Goal: Transaction & Acquisition: Purchase product/service

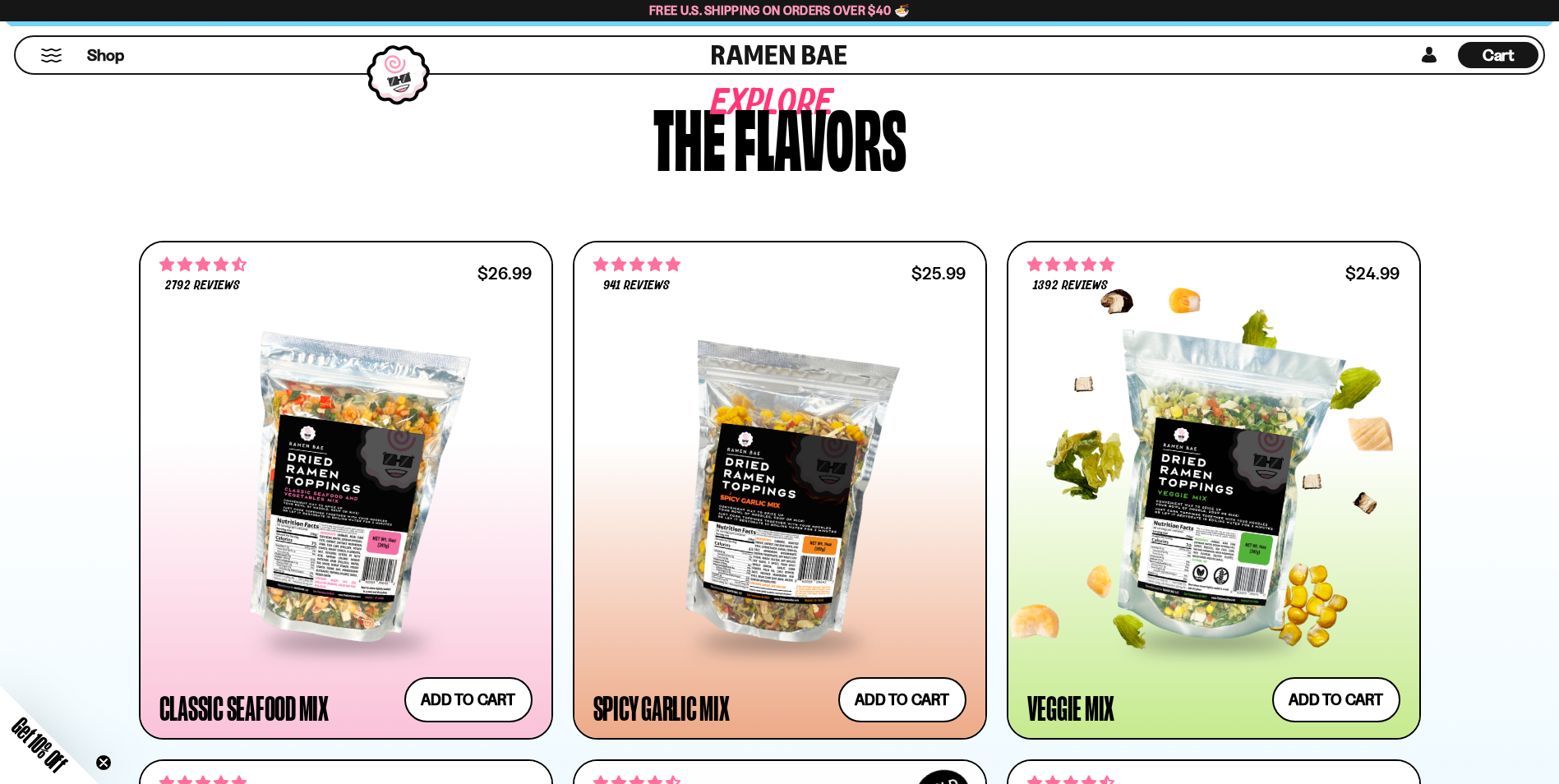
scroll to position [576, 0]
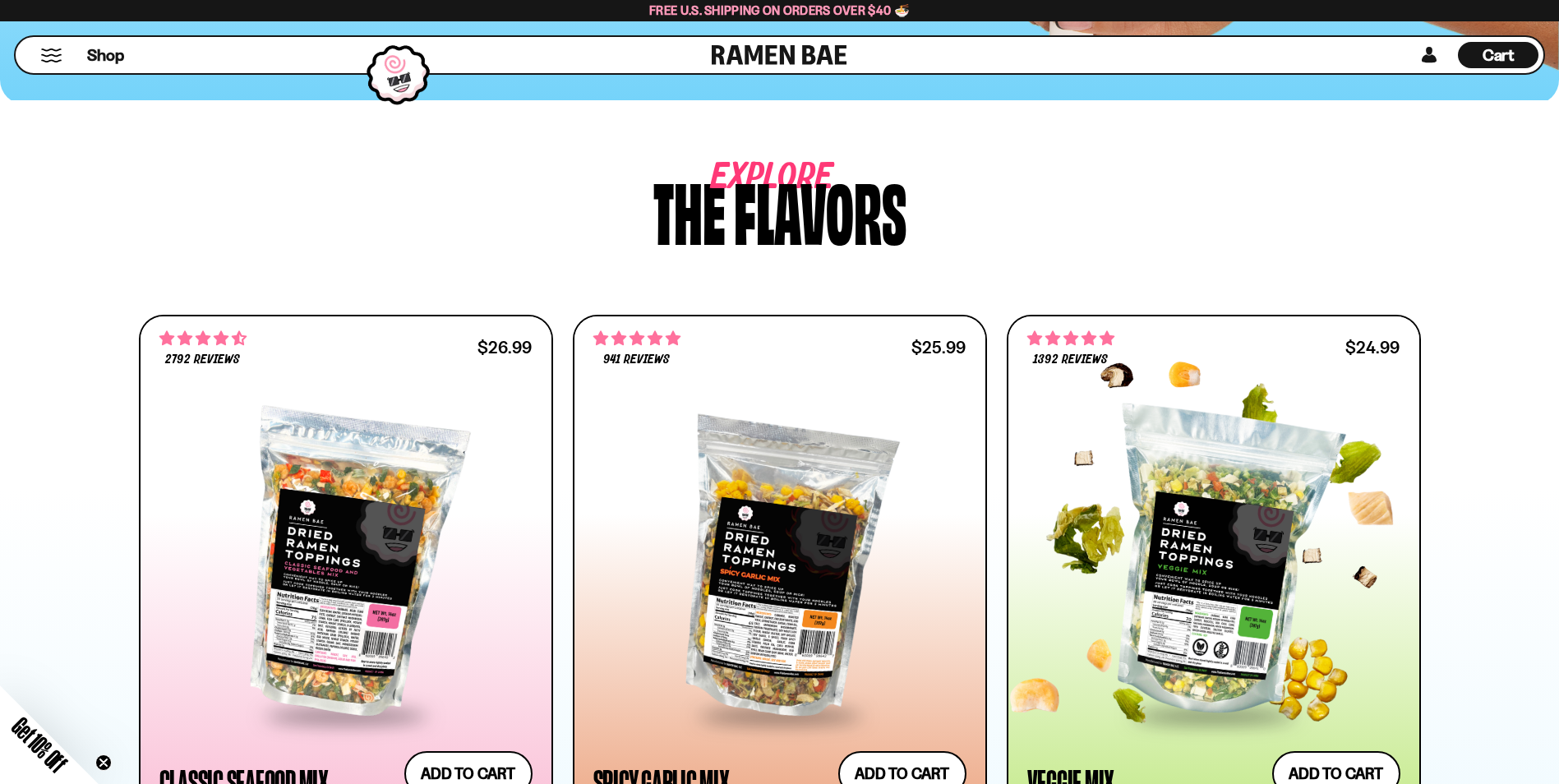
click at [1193, 554] on div at bounding box center [1214, 564] width 373 height 299
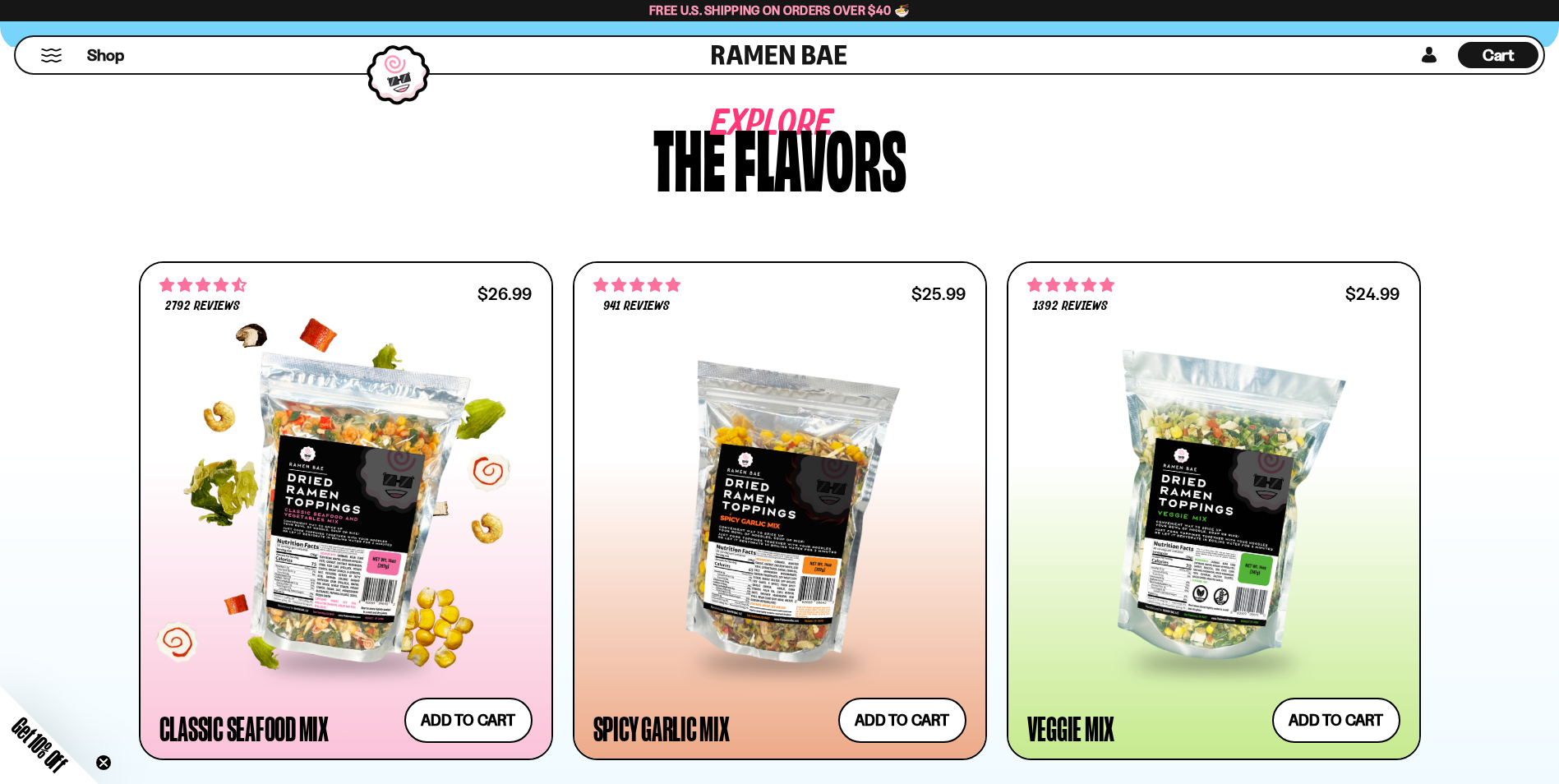
scroll to position [658, 0]
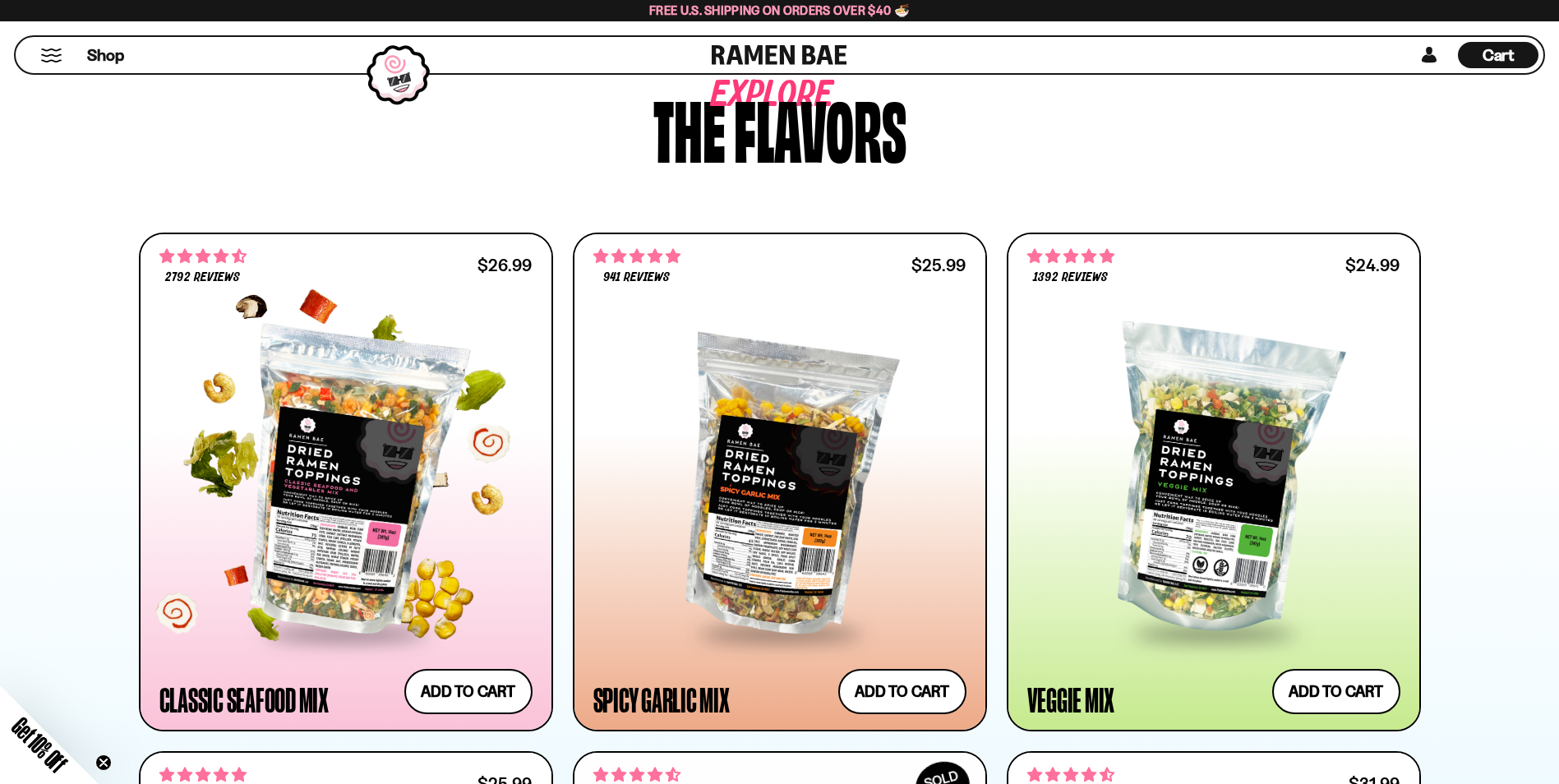
click at [379, 519] on div at bounding box center [345, 482] width 373 height 299
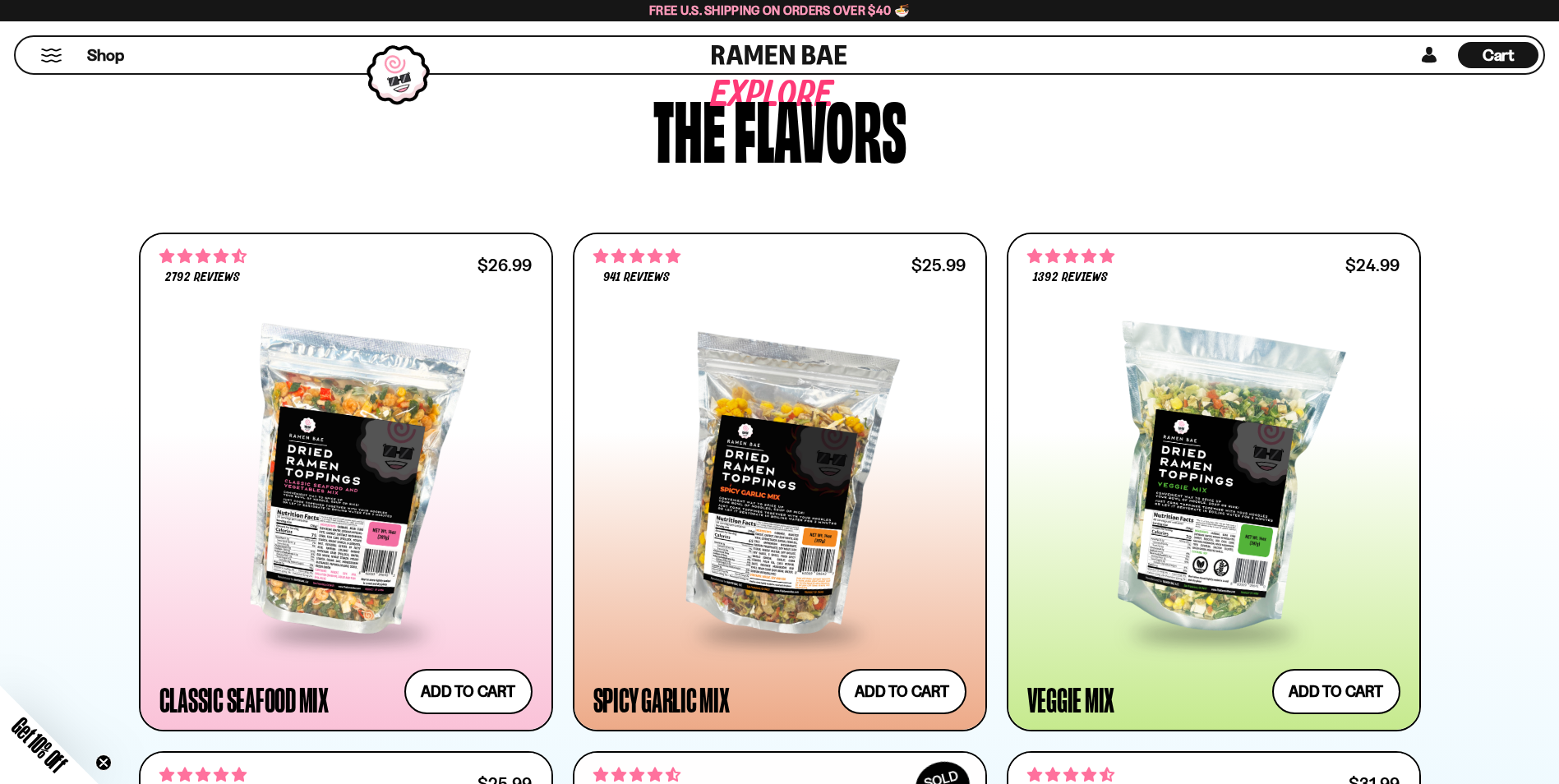
click at [45, 56] on button "Mobile Menu Trigger" at bounding box center [51, 55] width 22 height 14
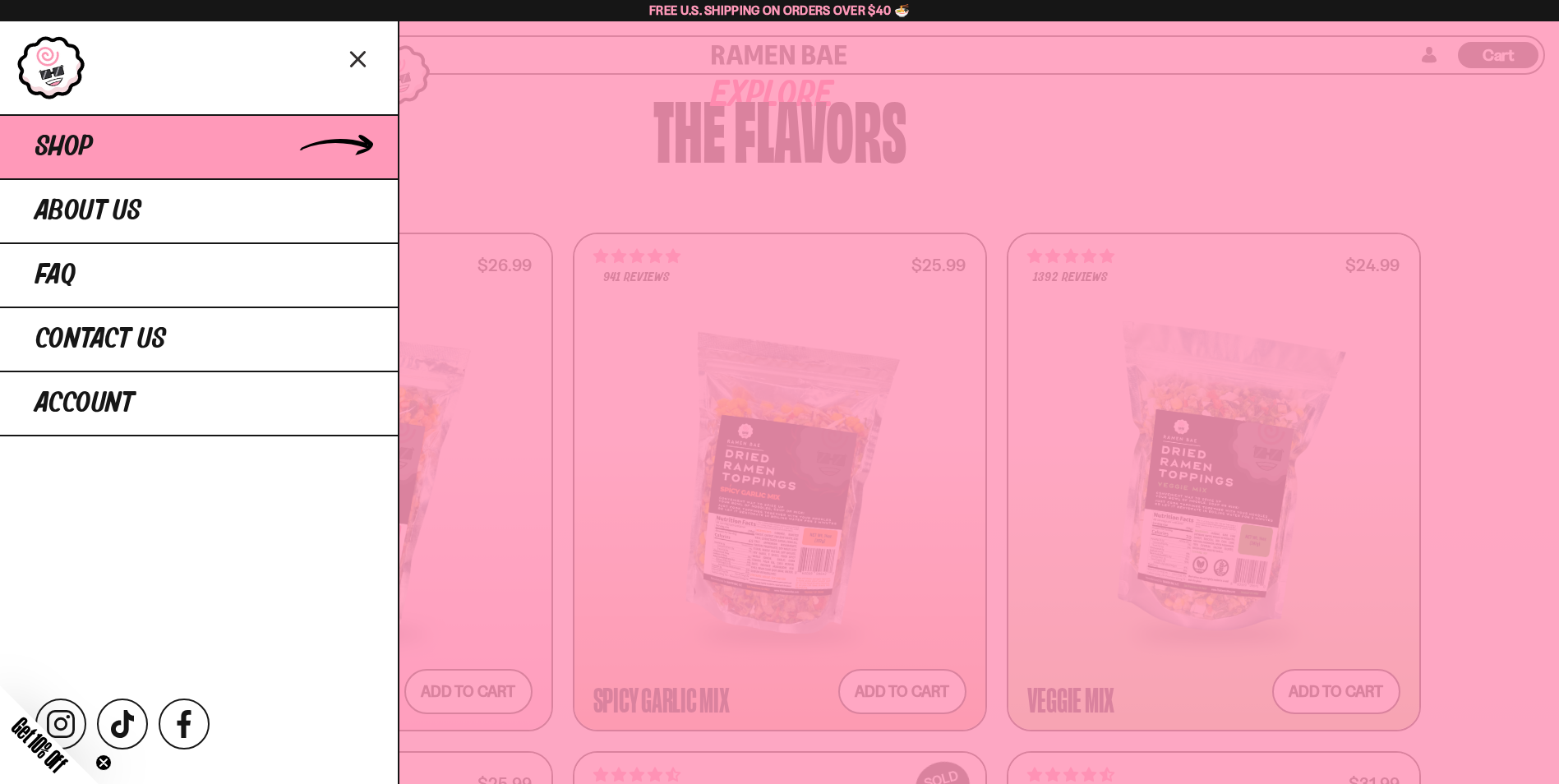
click at [58, 152] on span "Shop" at bounding box center [64, 147] width 58 height 30
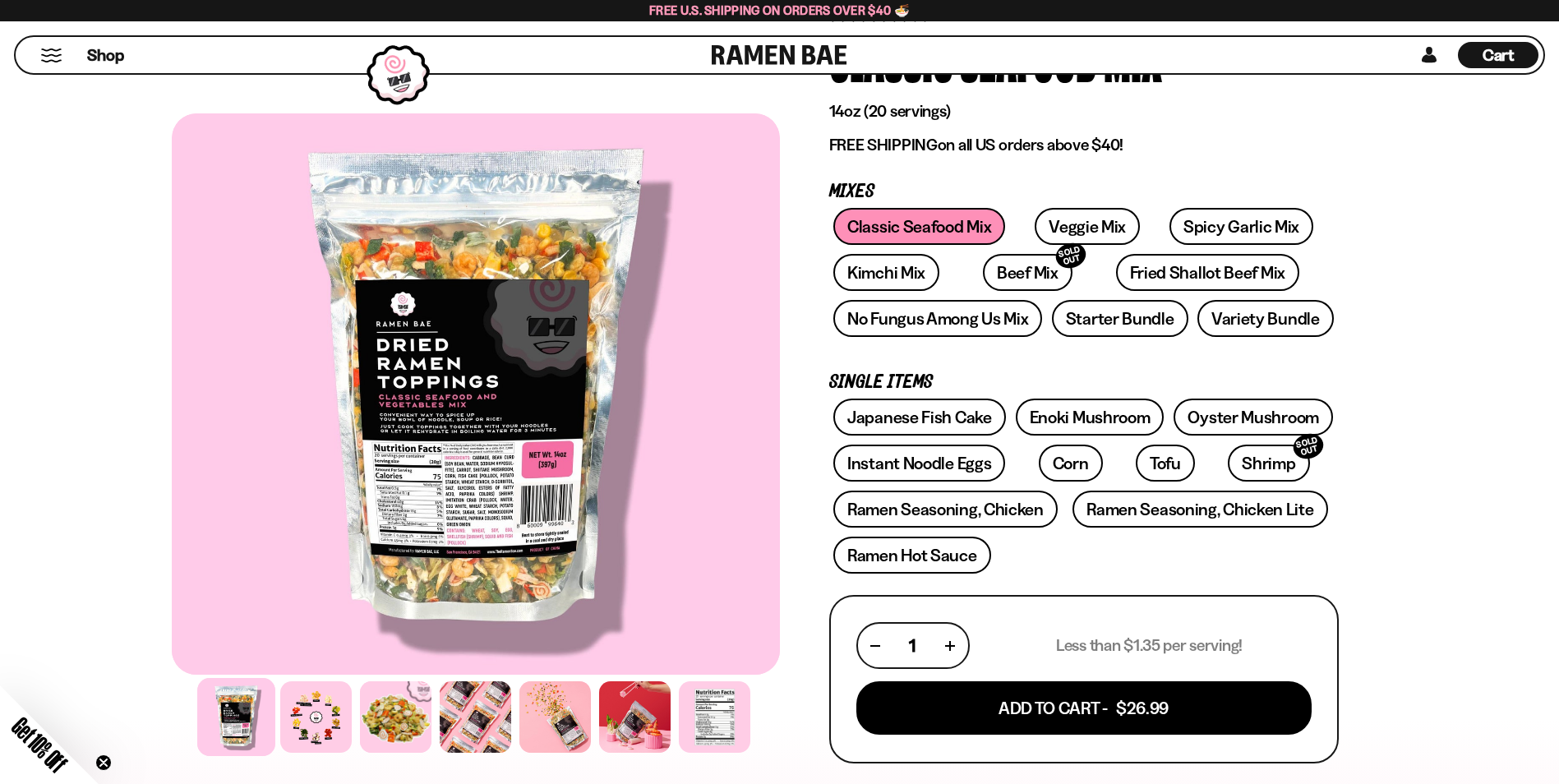
scroll to position [165, 0]
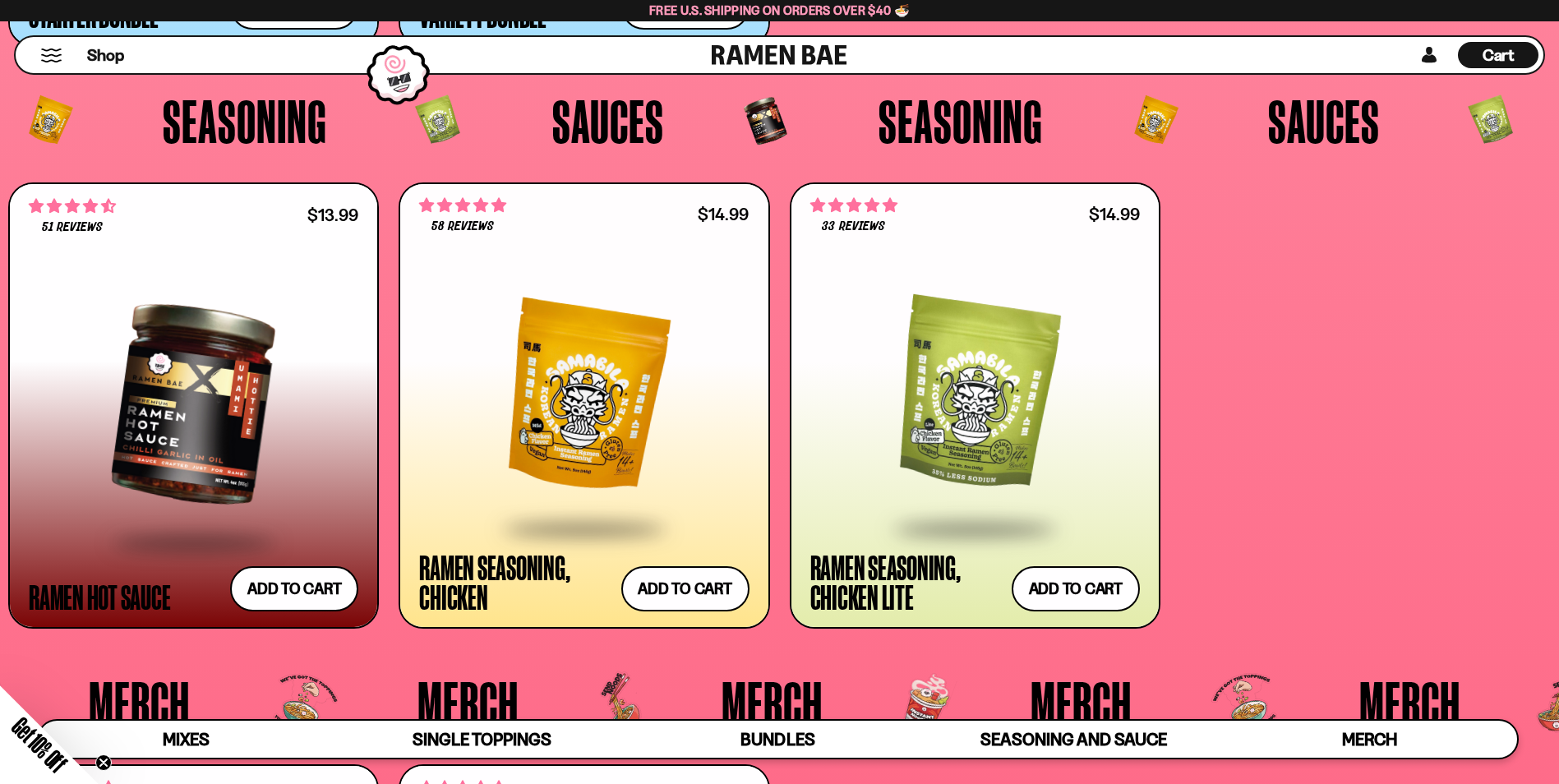
scroll to position [4684, 0]
